Goal: Complete application form

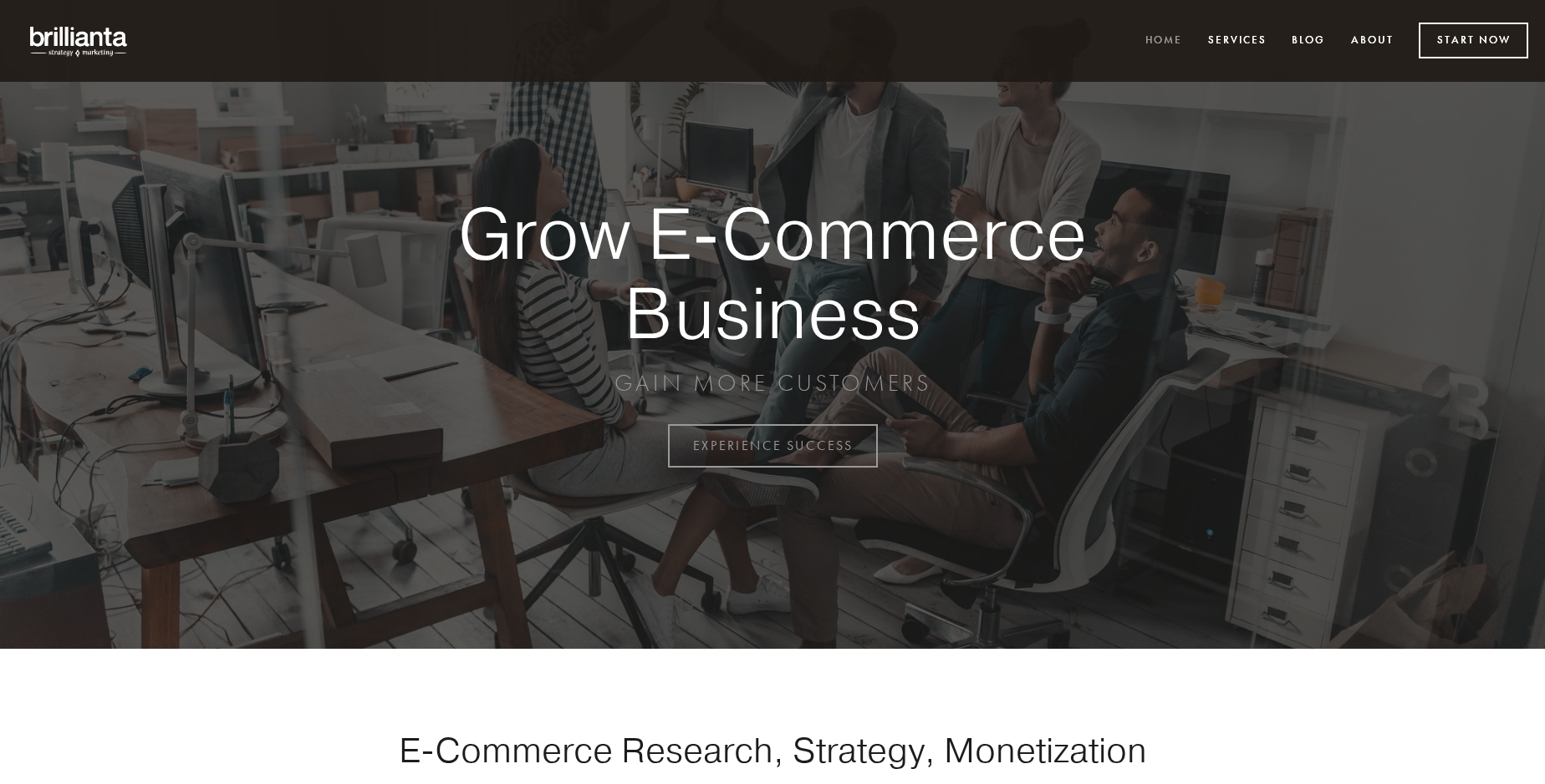
scroll to position [4379, 0]
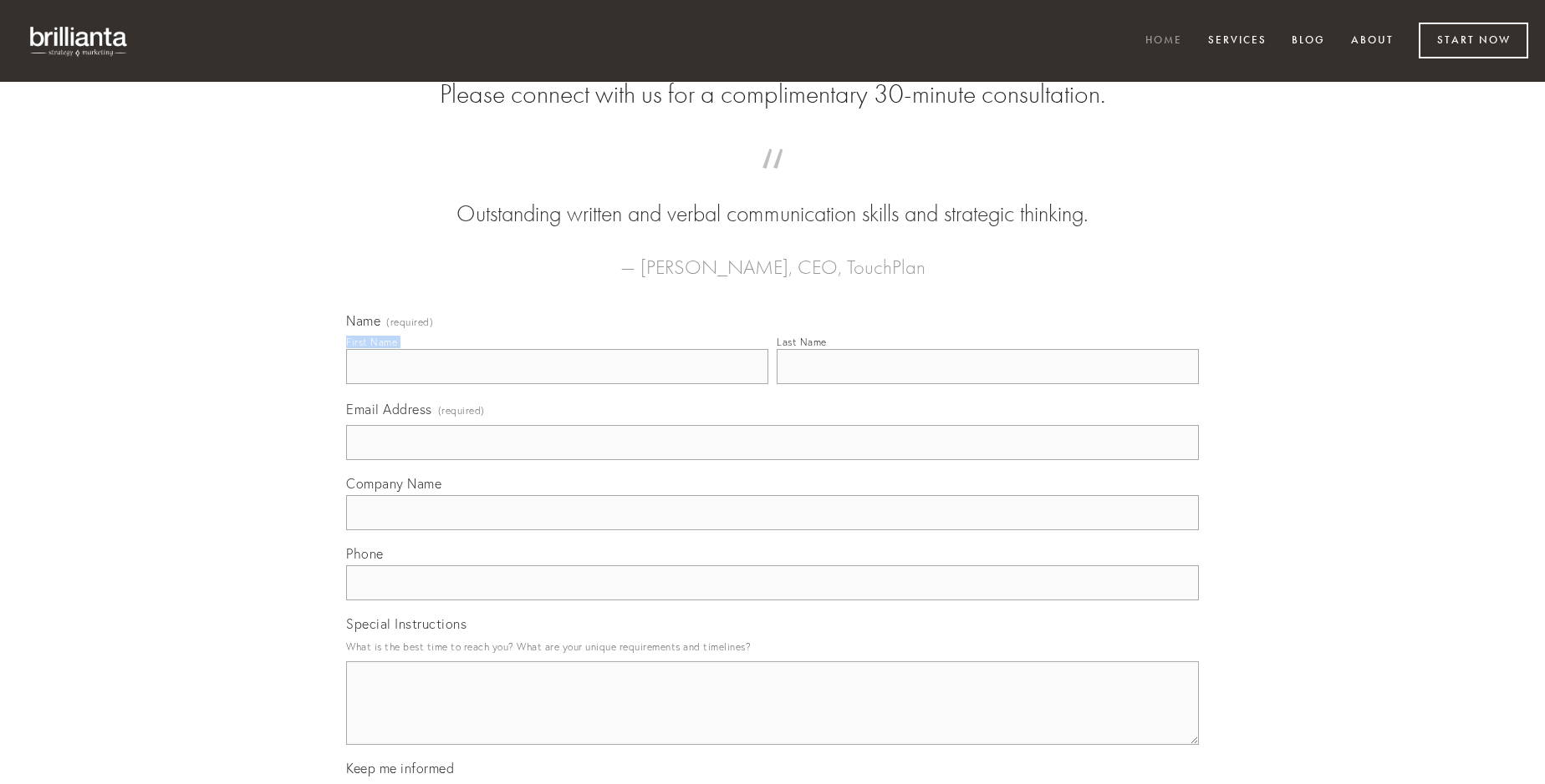
type input "[PERSON_NAME]"
click at [987, 384] on input "Last Name" at bounding box center [988, 366] width 422 height 35
type input "[PERSON_NAME]"
click at [772, 460] on input "Email Address (required)" at bounding box center [772, 442] width 853 height 35
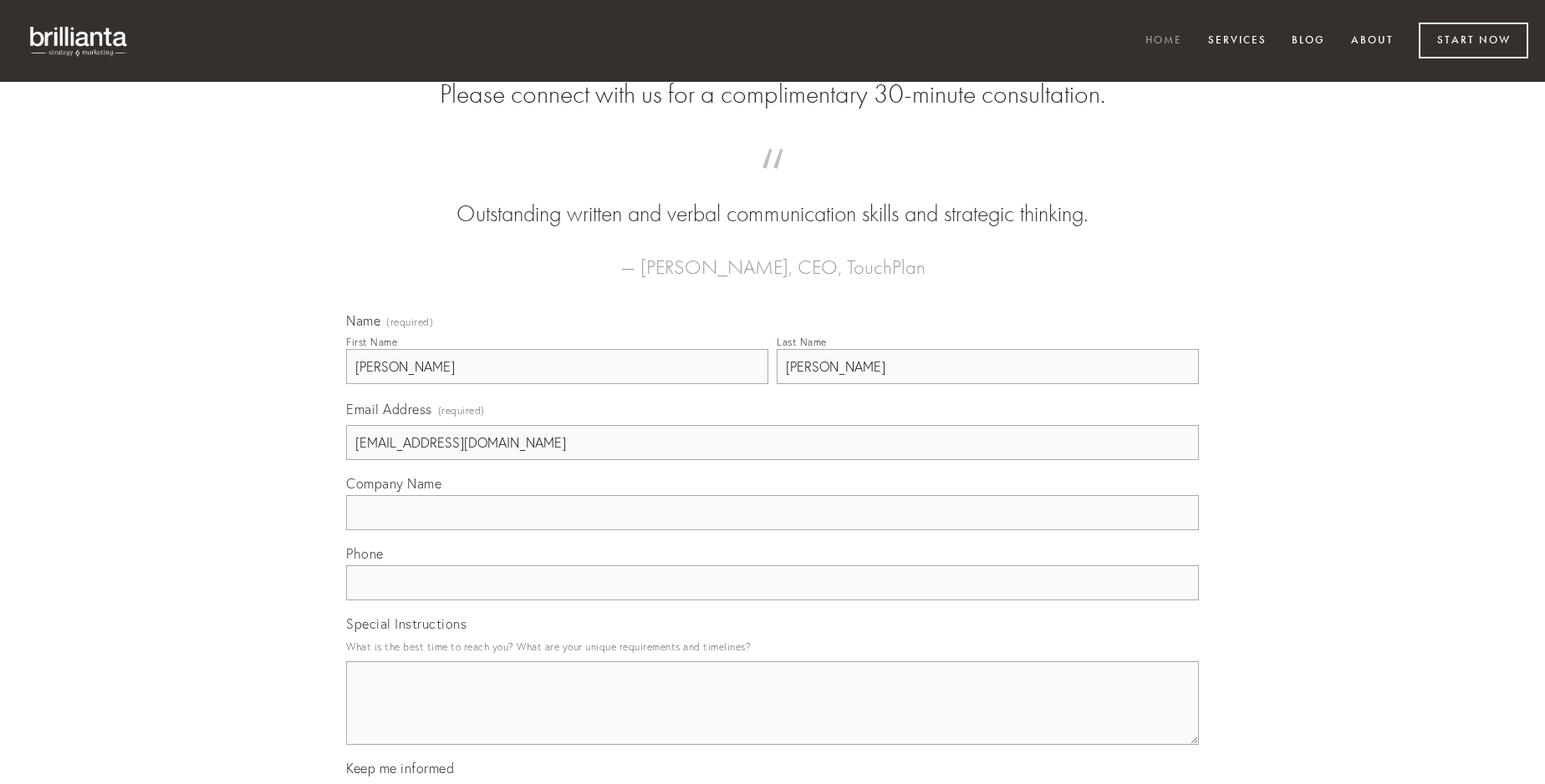
type input "[EMAIL_ADDRESS][DOMAIN_NAME]"
click at [772, 530] on input "Company Name" at bounding box center [772, 512] width 853 height 35
type input "temeritas"
click at [772, 601] on input "text" at bounding box center [772, 583] width 853 height 35
click at [772, 718] on textarea "Special Instructions" at bounding box center [772, 703] width 853 height 84
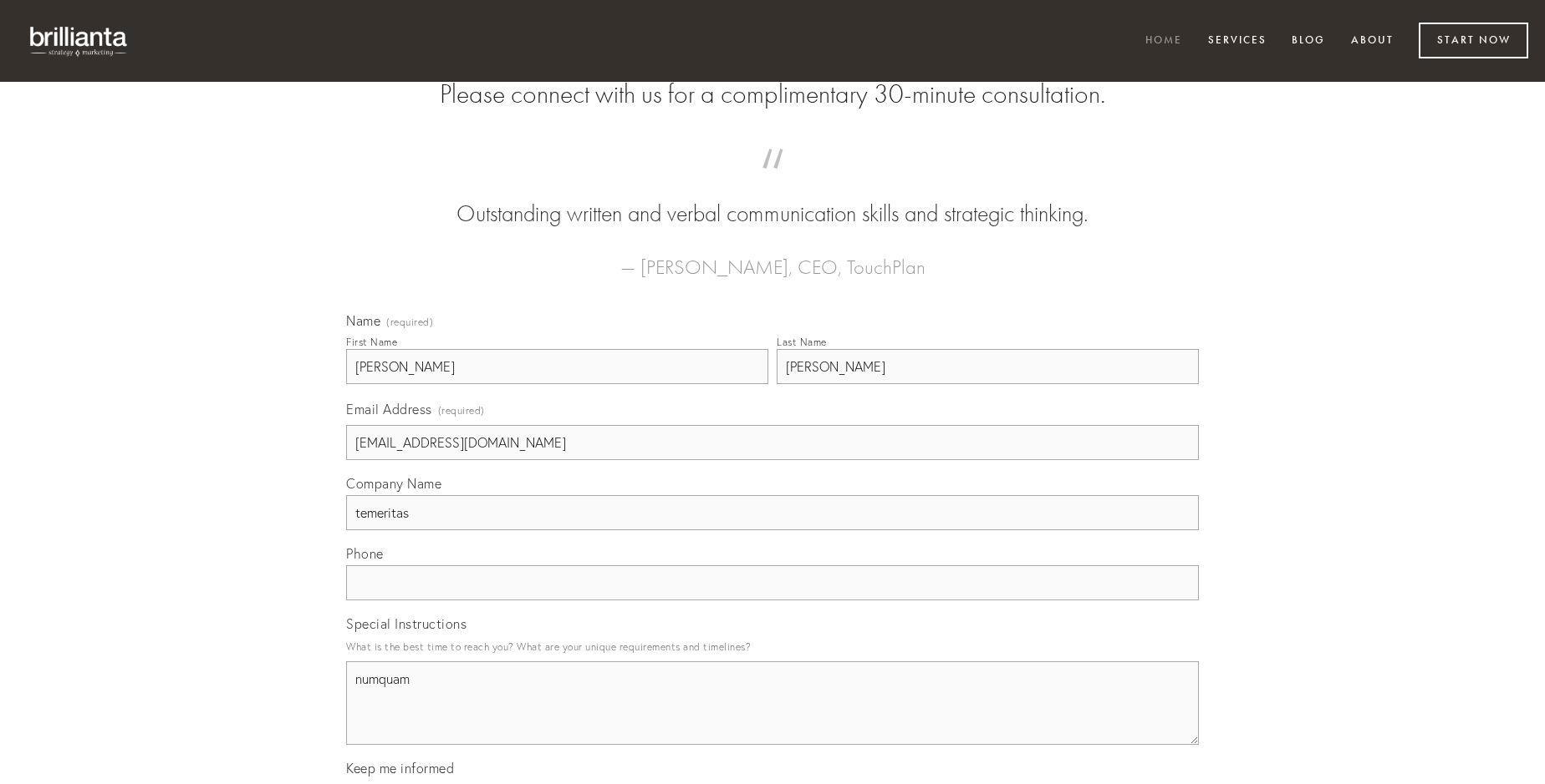
type textarea "numquam"
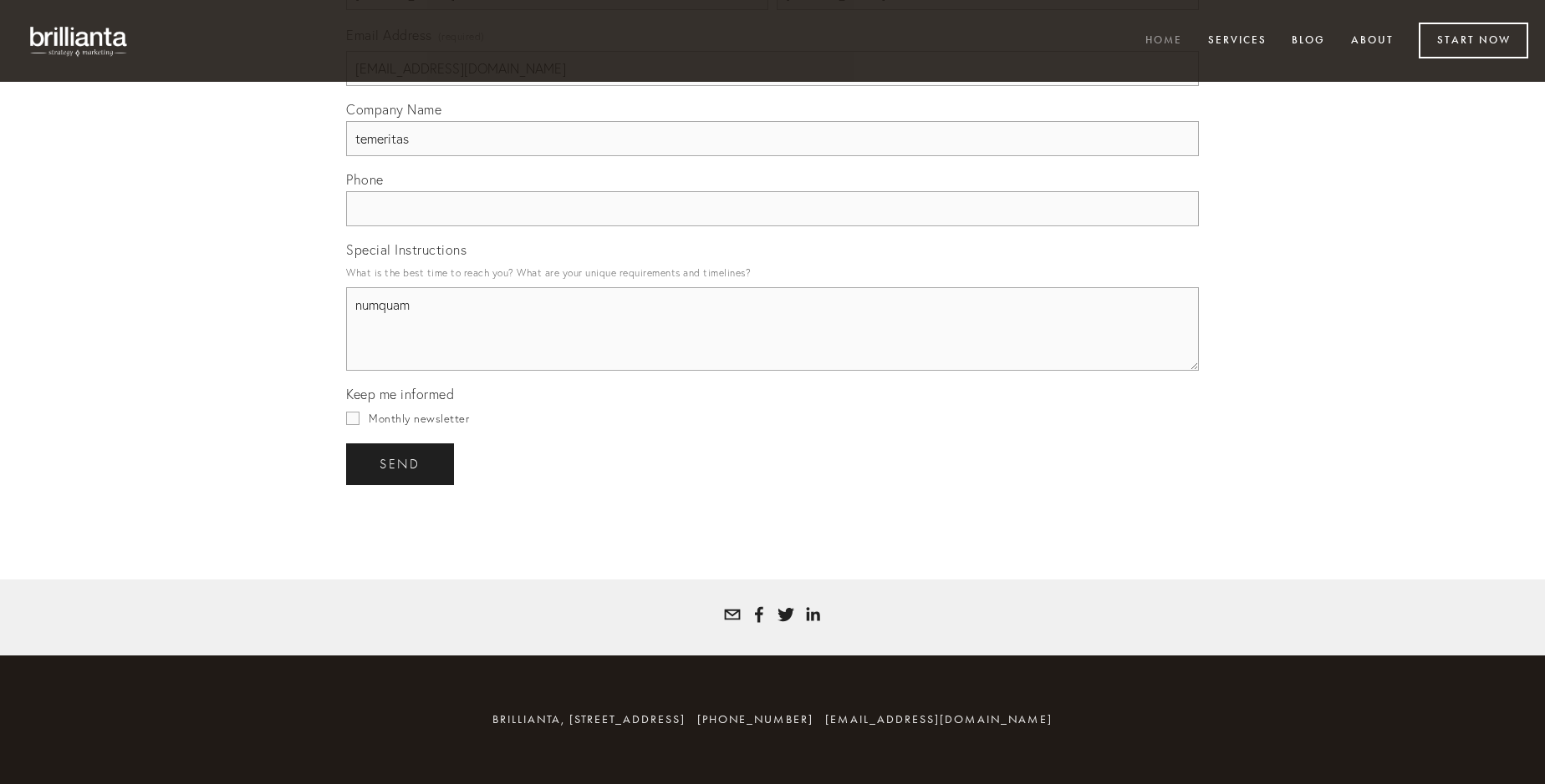
click at [401, 464] on span "send" at bounding box center [399, 465] width 41 height 15
